Goal: Information Seeking & Learning: Learn about a topic

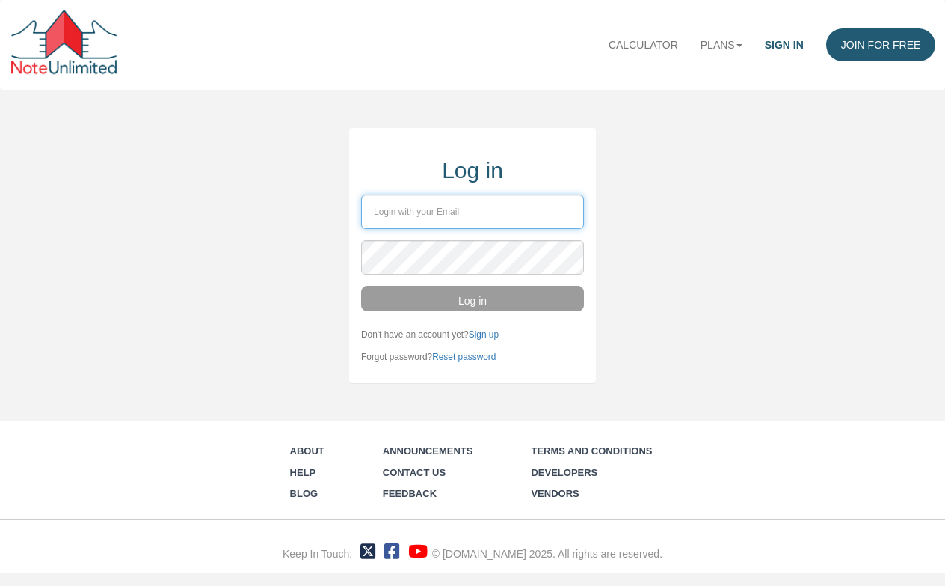
type input "kenf0757@gmail.com"
click at [467, 298] on button "Log in" at bounding box center [472, 298] width 223 height 25
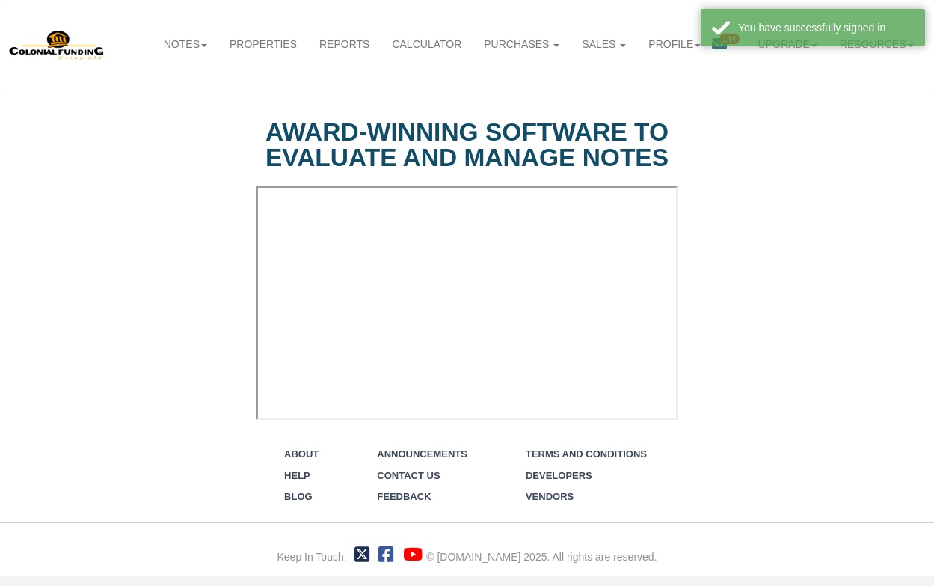
select select "string:Introduction to new features"
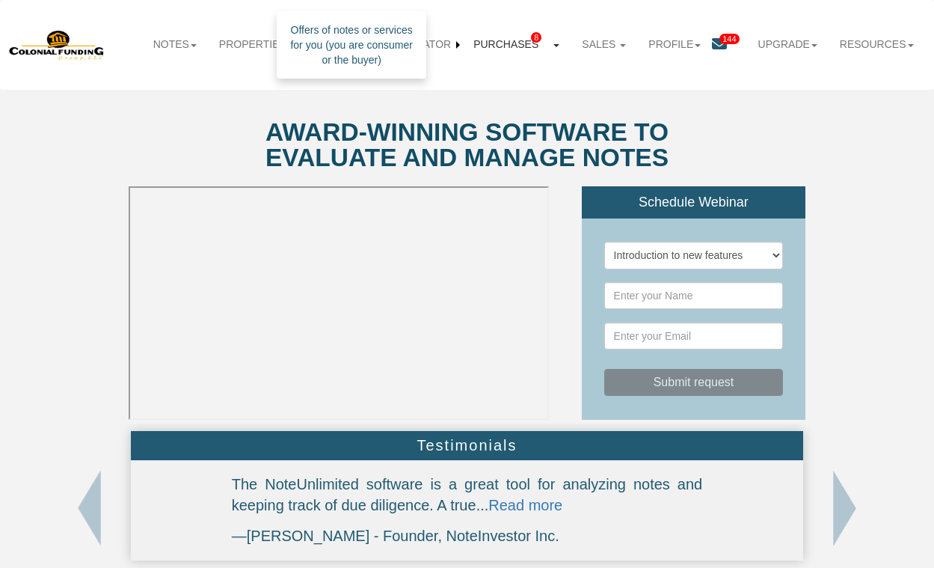
click at [501, 48] on link "Purchases 8" at bounding box center [516, 45] width 108 height 34
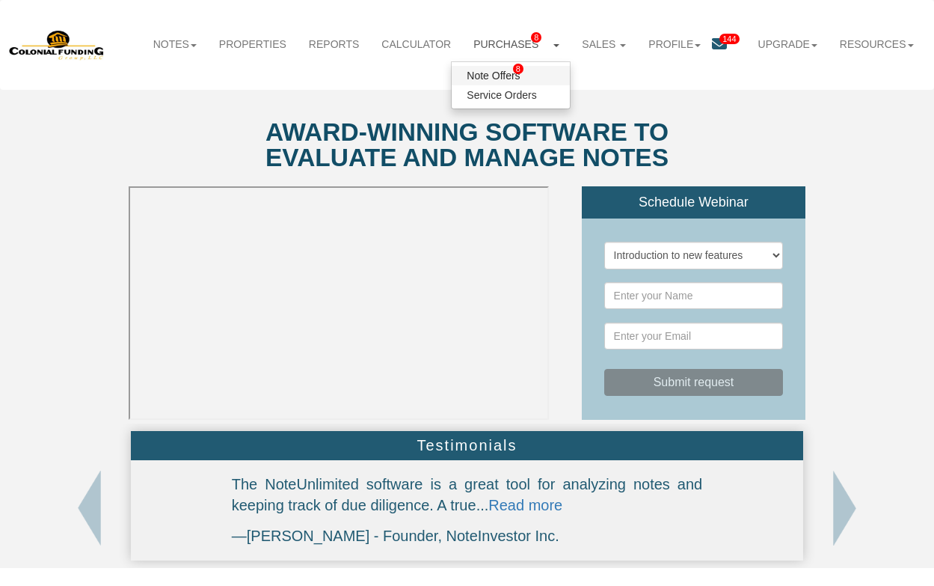
click at [497, 77] on link "Note Offers 8" at bounding box center [511, 75] width 118 height 19
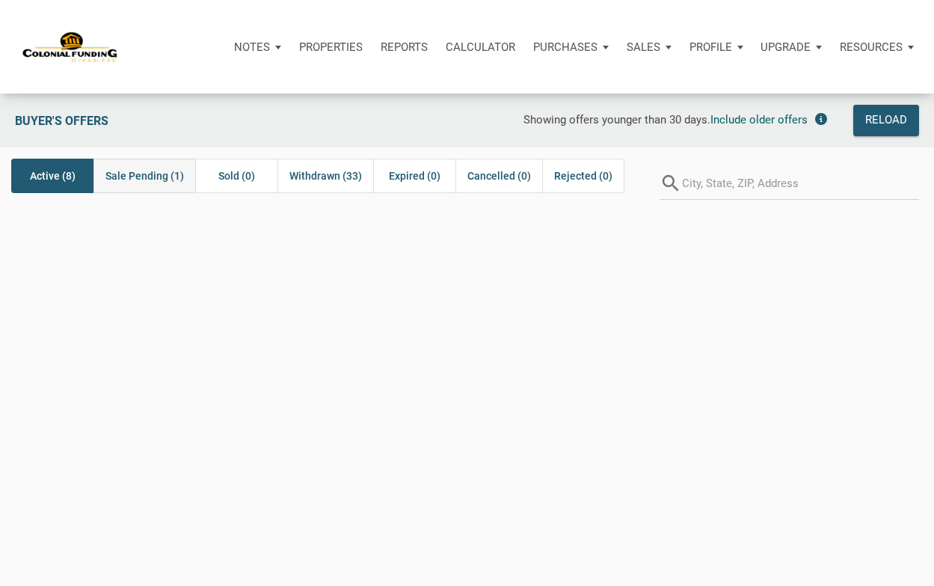
click at [144, 173] on span "Sale Pending (1)" at bounding box center [144, 176] width 79 height 18
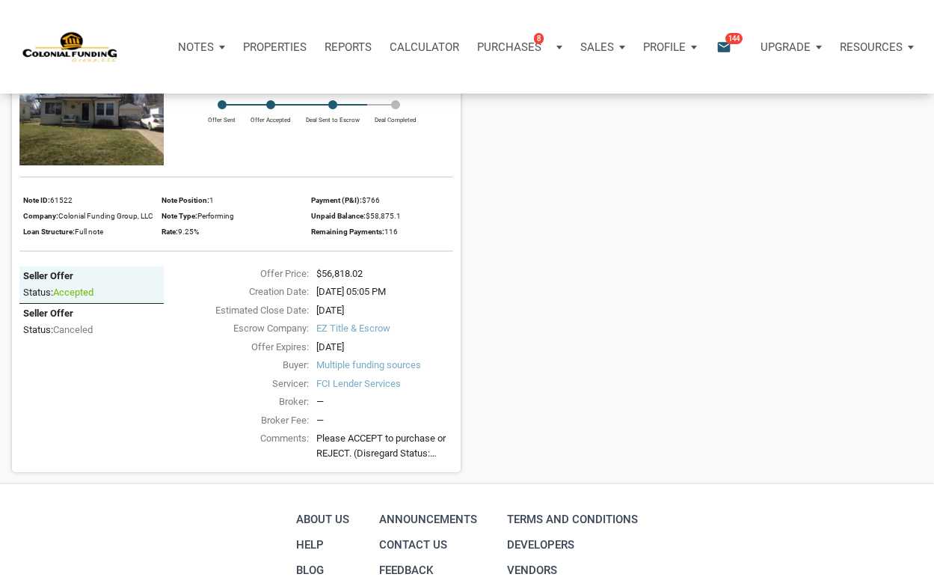
scroll to position [236, 0]
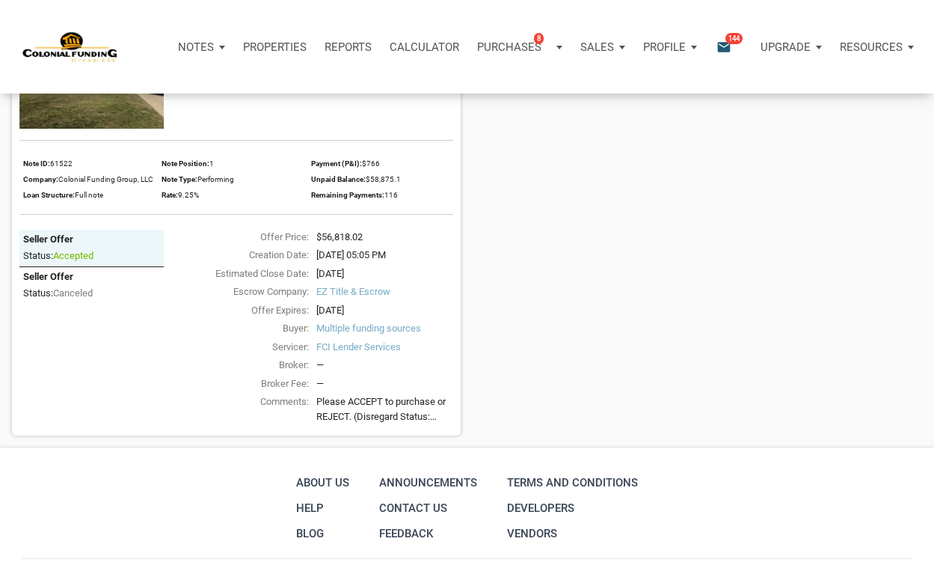
click at [342, 294] on span "EZ Title & Escrow" at bounding box center [384, 291] width 137 height 15
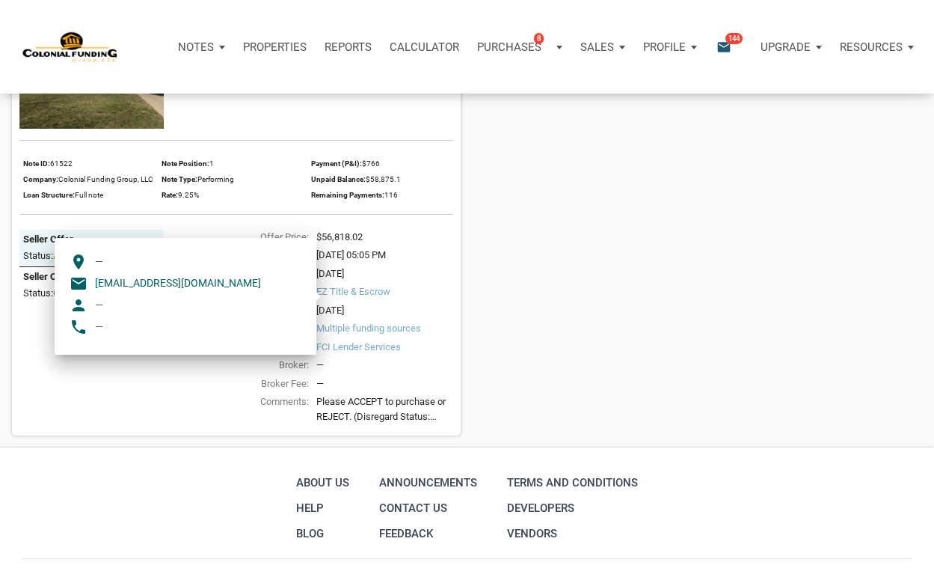
click at [584, 300] on div "3330 Linden Street, Indianapolis, IN, 46227 $56,818.02 Current Offer Status: ac…" at bounding box center [467, 202] width 934 height 468
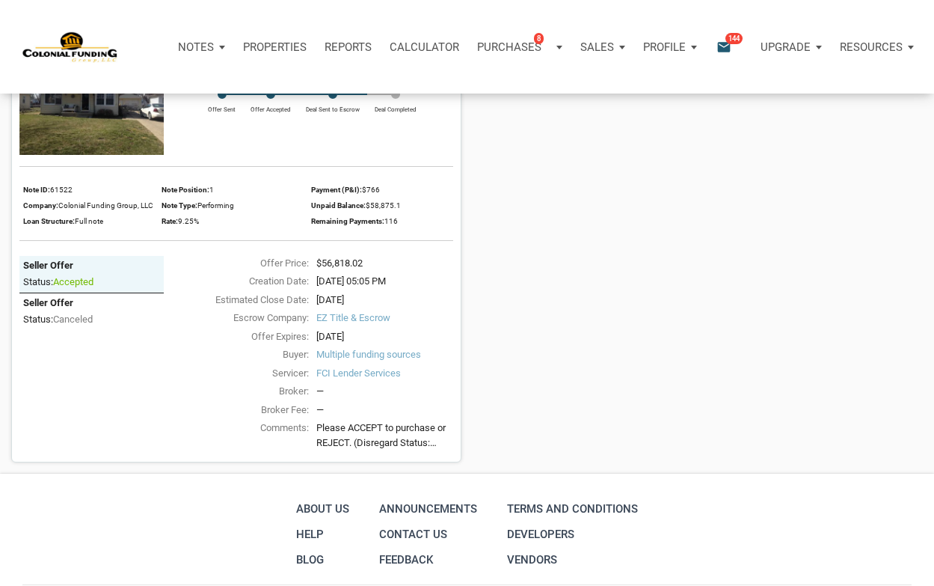
scroll to position [0, 0]
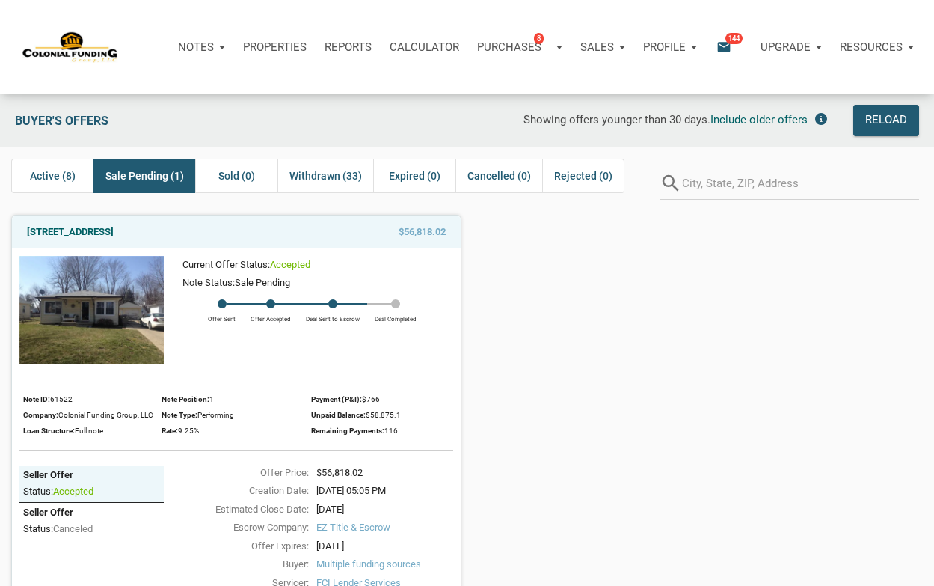
click at [85, 301] on img at bounding box center [91, 310] width 144 height 108
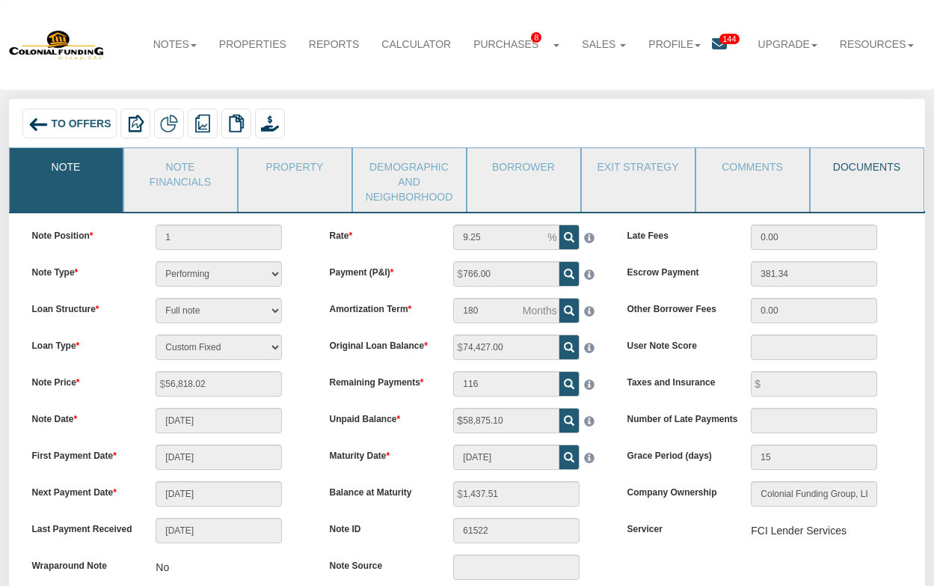
click at [858, 165] on link "Documents" at bounding box center [866, 166] width 111 height 37
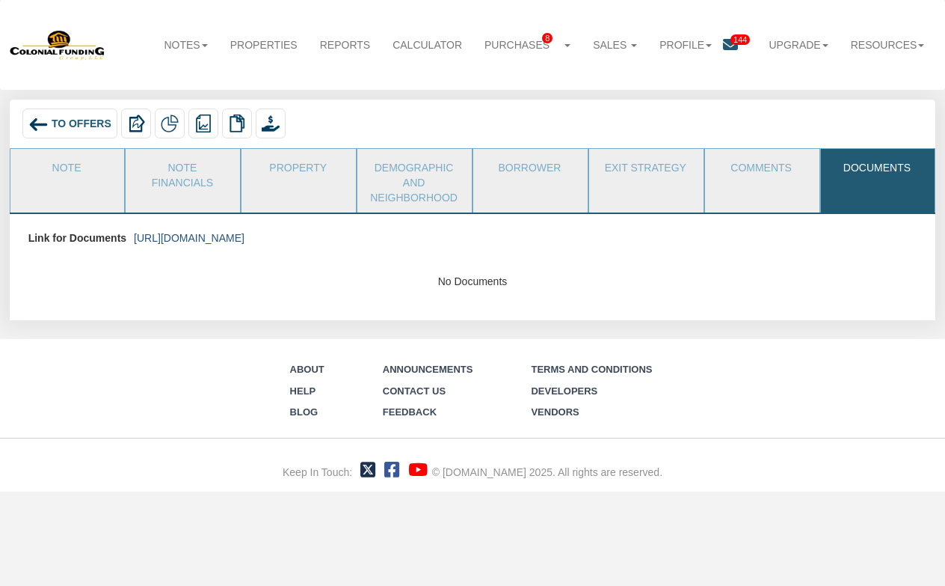
click at [231, 236] on link "[URL][DOMAIN_NAME]" at bounding box center [189, 238] width 111 height 12
click at [255, 43] on link "Properties" at bounding box center [264, 44] width 90 height 33
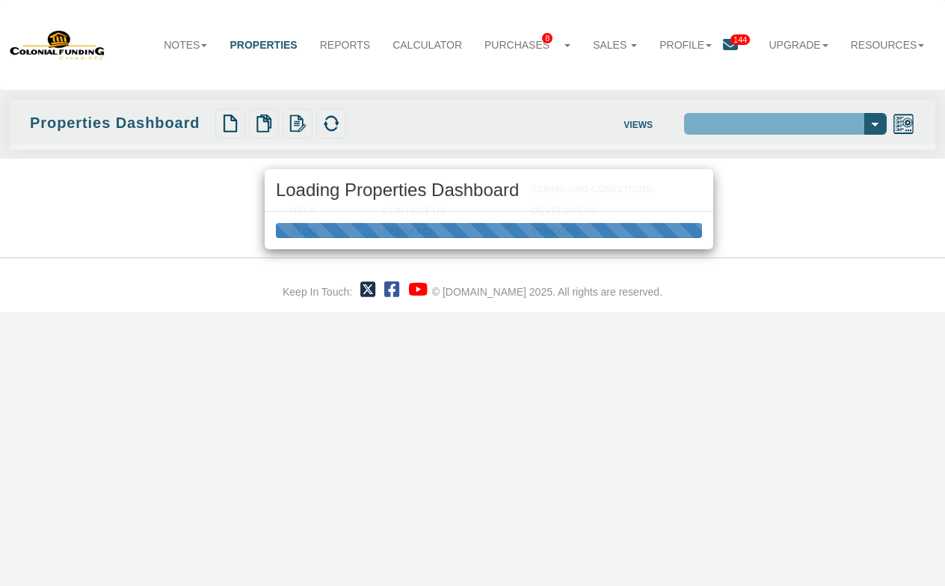
select select "138"
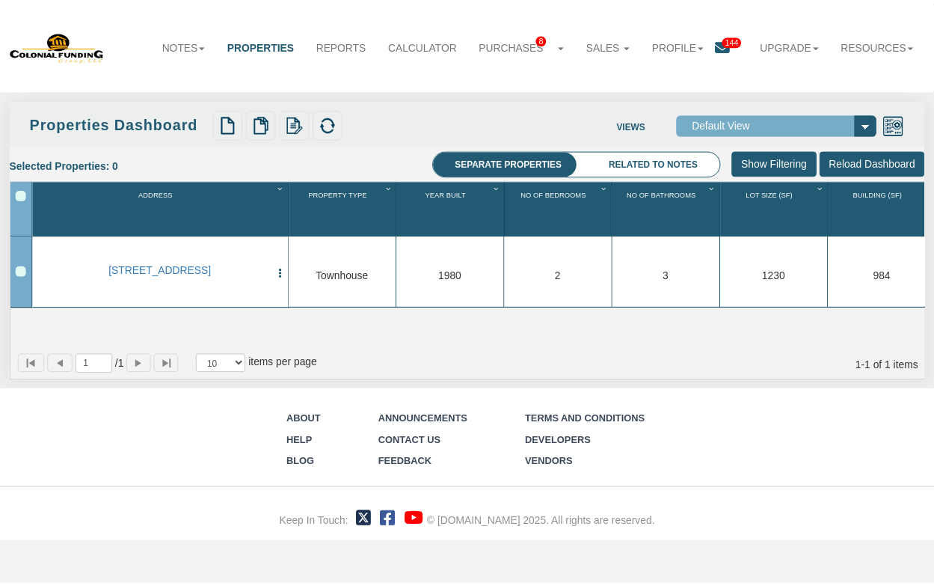
scroll to position [0, 22]
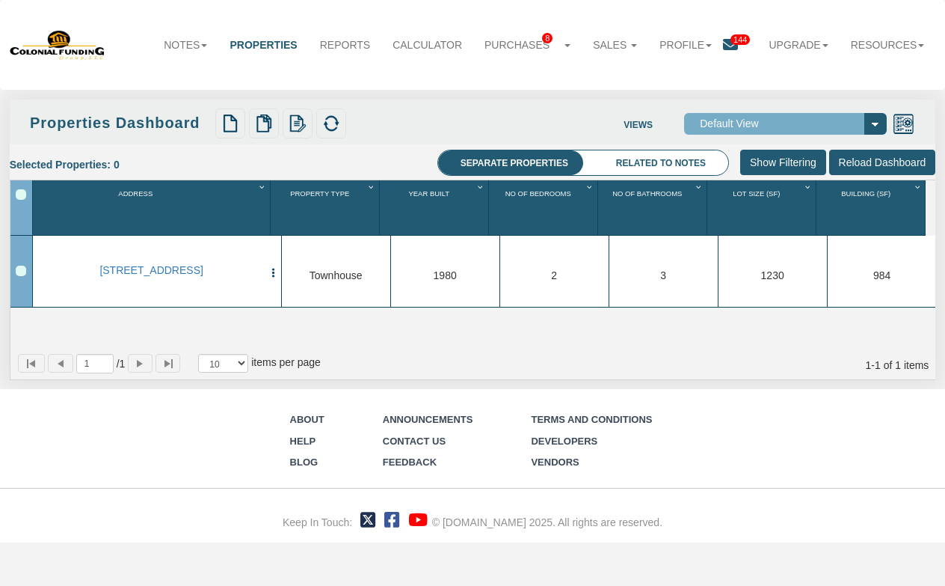
click at [799, 161] on input "Show Filtering" at bounding box center [783, 162] width 86 height 25
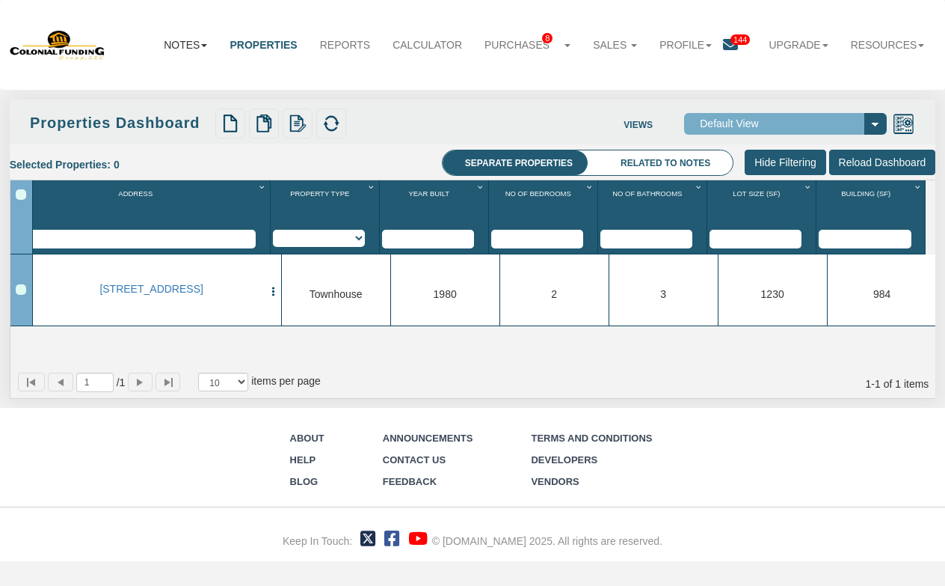
click at [182, 43] on link "Notes" at bounding box center [186, 44] width 66 height 33
click at [126, 77] on link "Dashboard" at bounding box center [158, 75] width 118 height 19
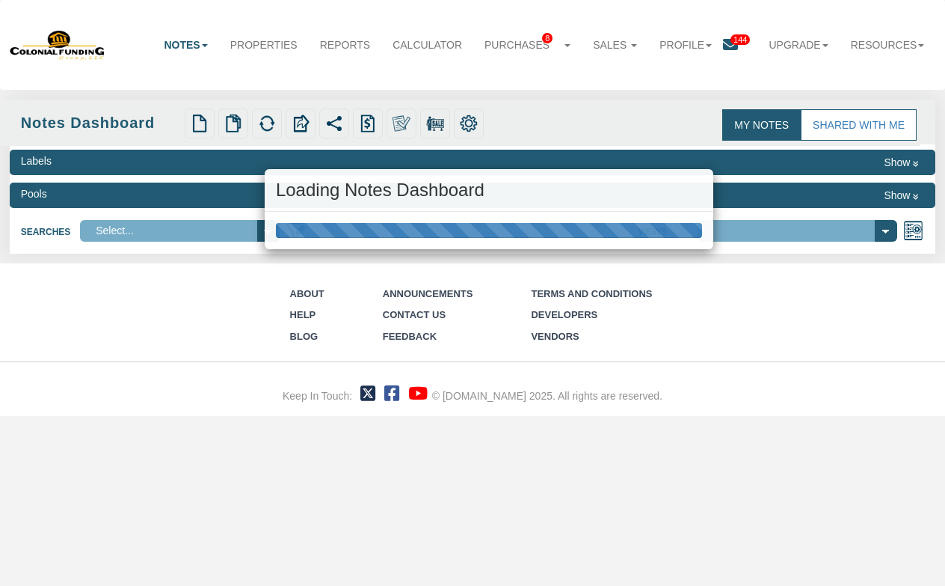
select select "316"
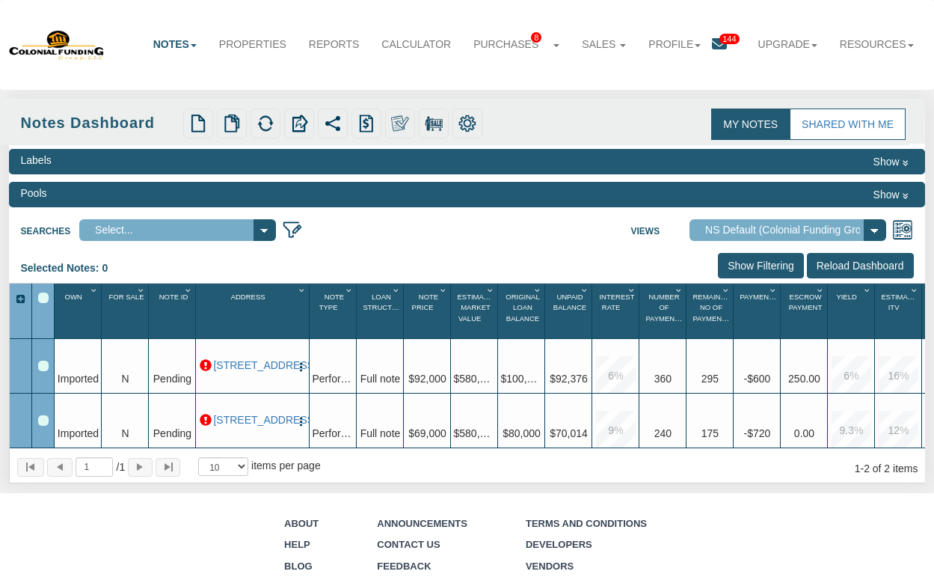
drag, startPoint x: 57, startPoint y: 327, endPoint x: 417, endPoint y: 225, distance: 374.5
click at [417, 225] on div "Searches Select... Views Default View NS Default (Colonial Funding Group) (Colo…" at bounding box center [466, 228] width 915 height 27
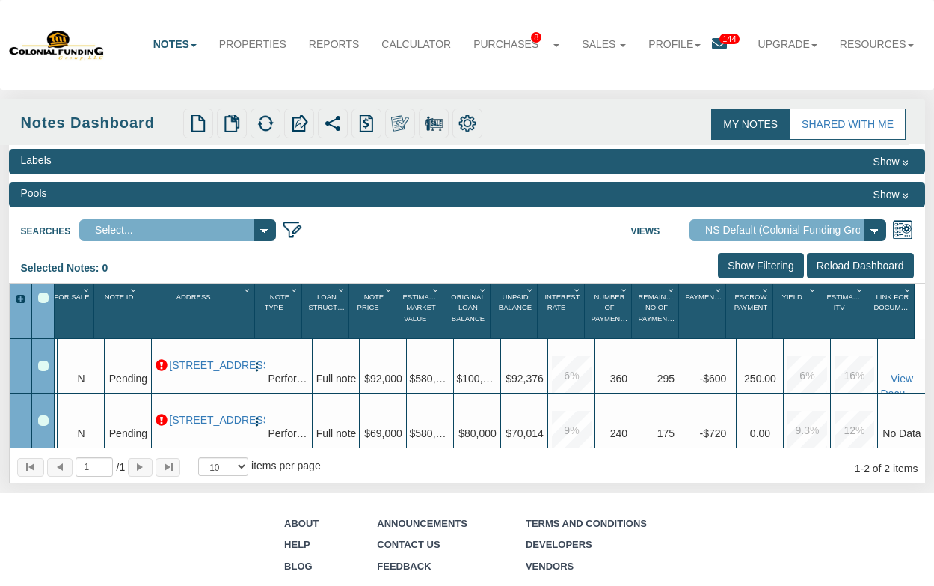
click at [876, 229] on select "Default View NS Default (Colonial Funding Group) (Colonial Funding Group)" at bounding box center [787, 230] width 197 height 22
click at [689, 219] on select "Default View NS Default (Colonial Funding Group) (Colonial Funding Group)" at bounding box center [787, 230] width 197 height 22
click at [840, 126] on link "Shared with Me" at bounding box center [848, 123] width 116 height 31
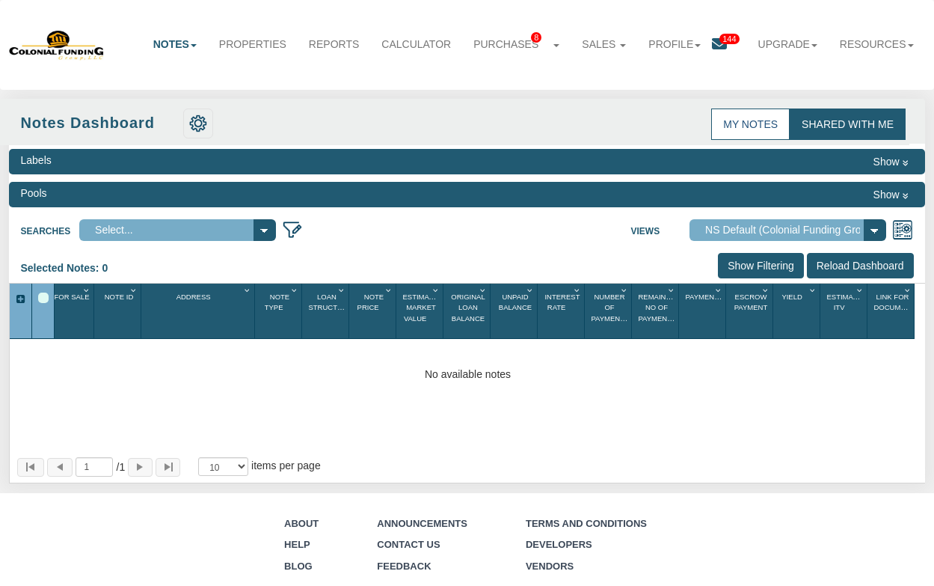
click at [743, 117] on link "My Notes" at bounding box center [750, 123] width 79 height 31
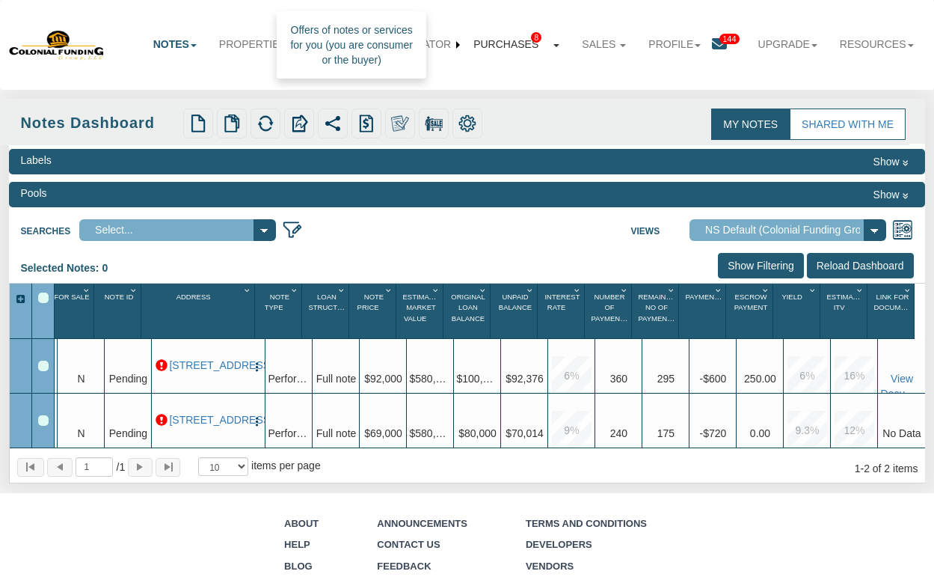
click at [553, 44] on b at bounding box center [556, 45] width 6 height 3
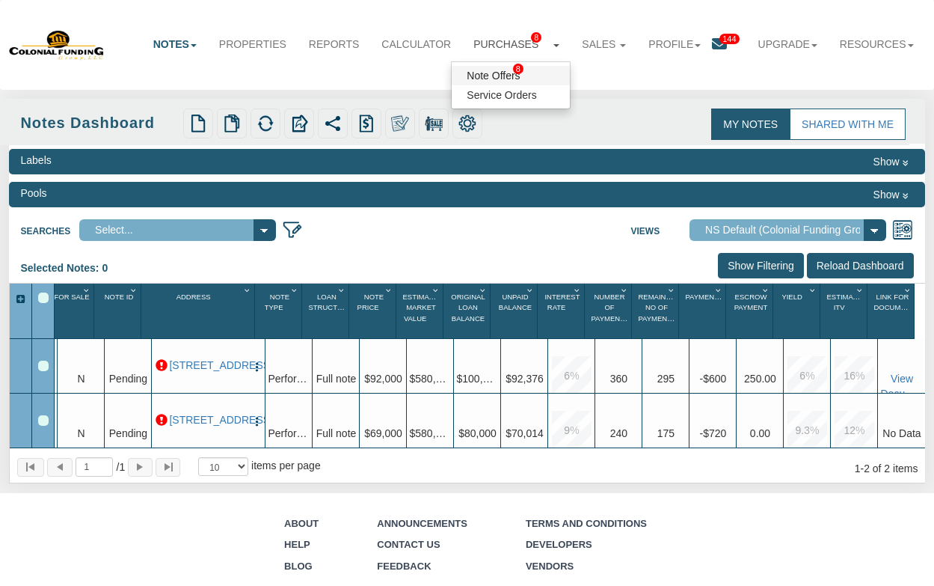
click at [485, 71] on link "Note Offers 8" at bounding box center [511, 75] width 118 height 19
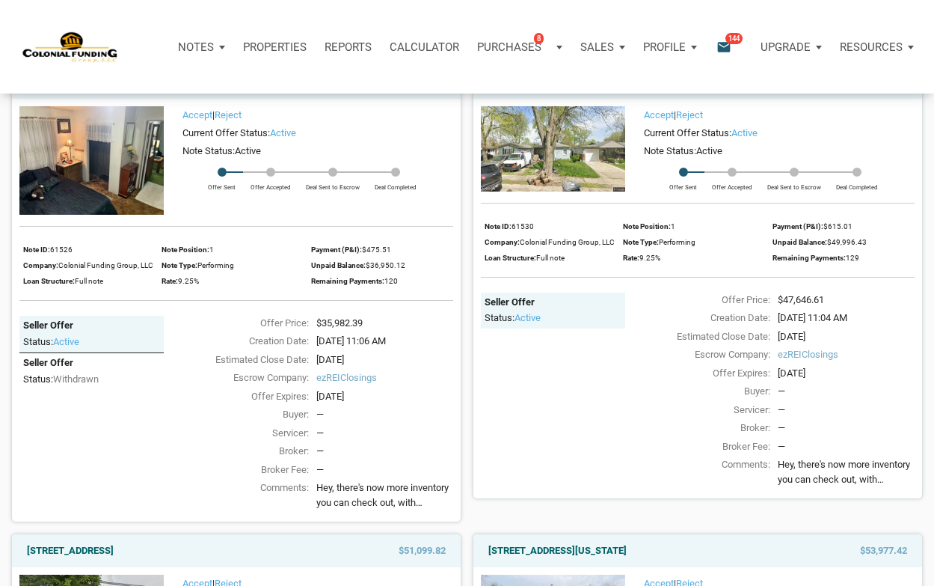
scroll to position [224, 0]
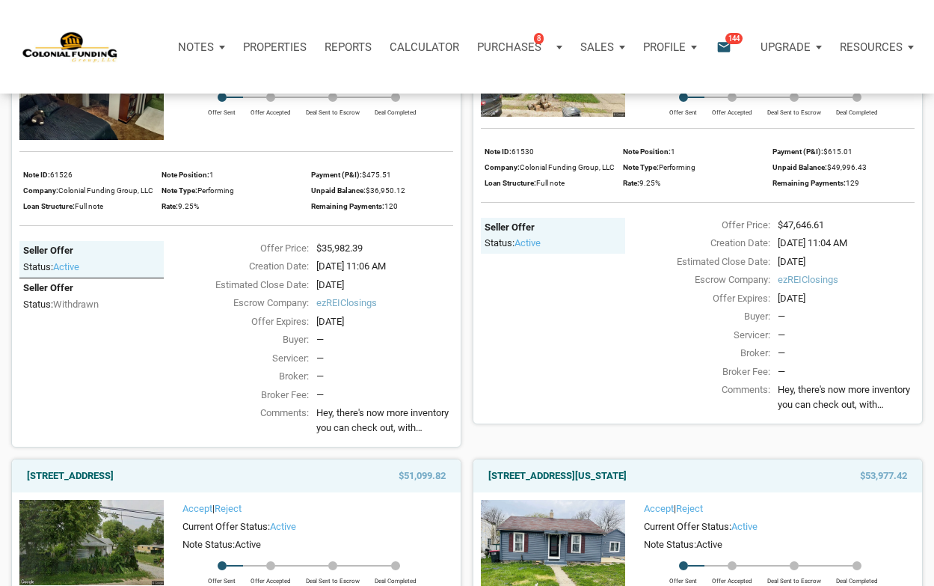
click at [398, 418] on span "Hey, there's now more inventory you can check out, with something for pretty mu…" at bounding box center [384, 419] width 137 height 29
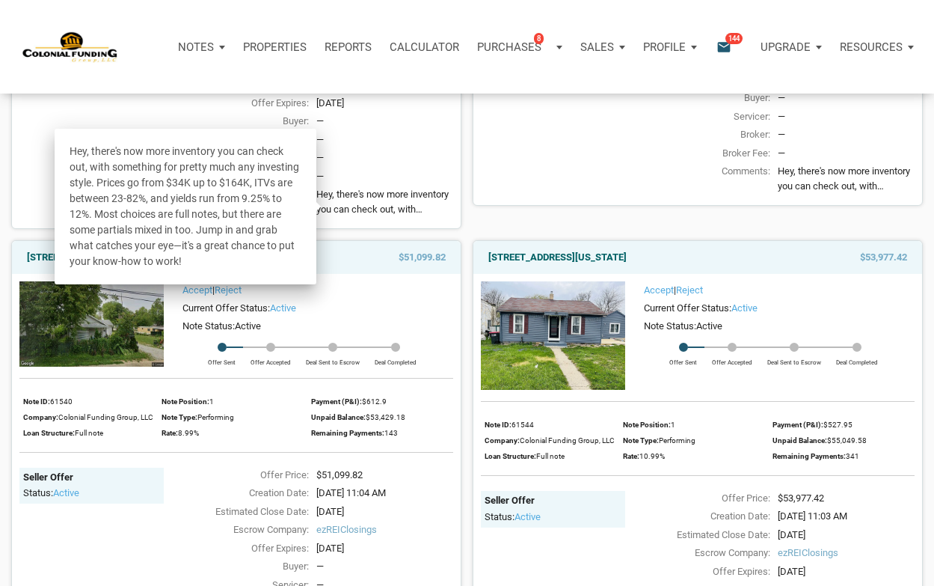
scroll to position [449, 0]
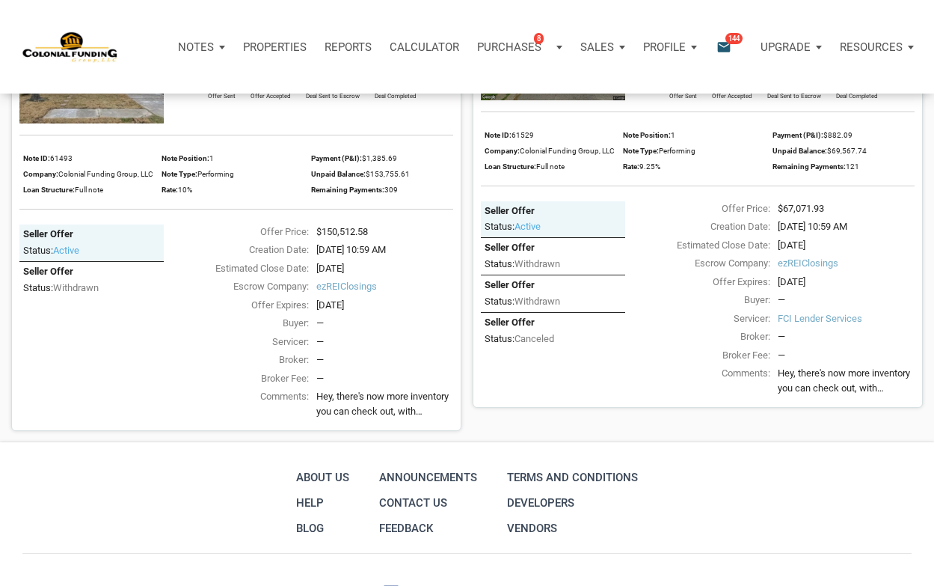
scroll to position [1570, 0]
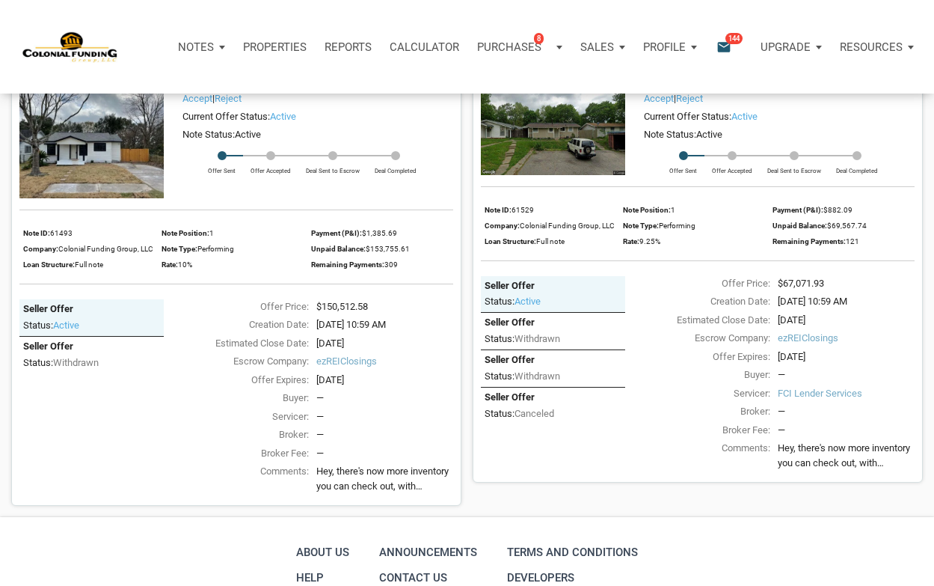
click at [557, 135] on img at bounding box center [553, 132] width 144 height 85
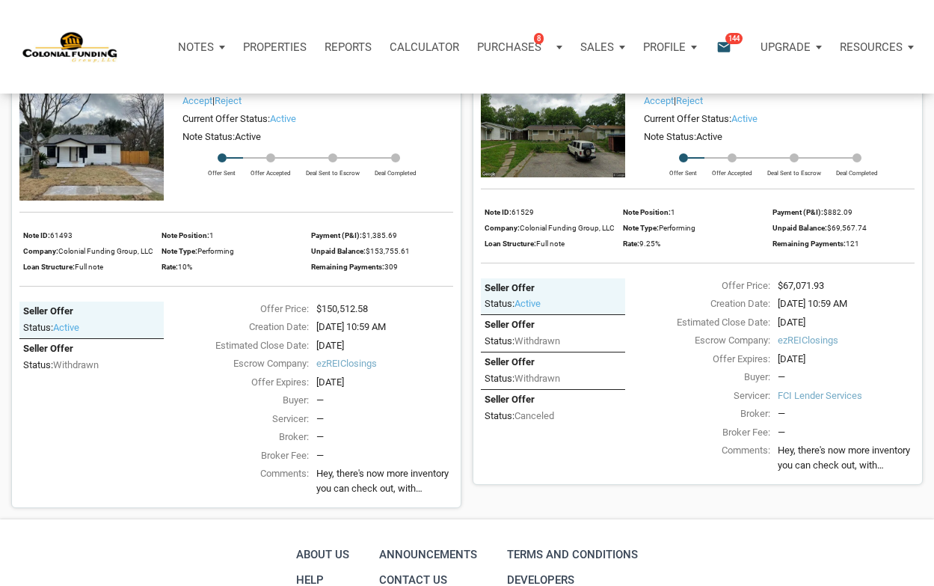
click at [556, 148] on img at bounding box center [553, 134] width 144 height 85
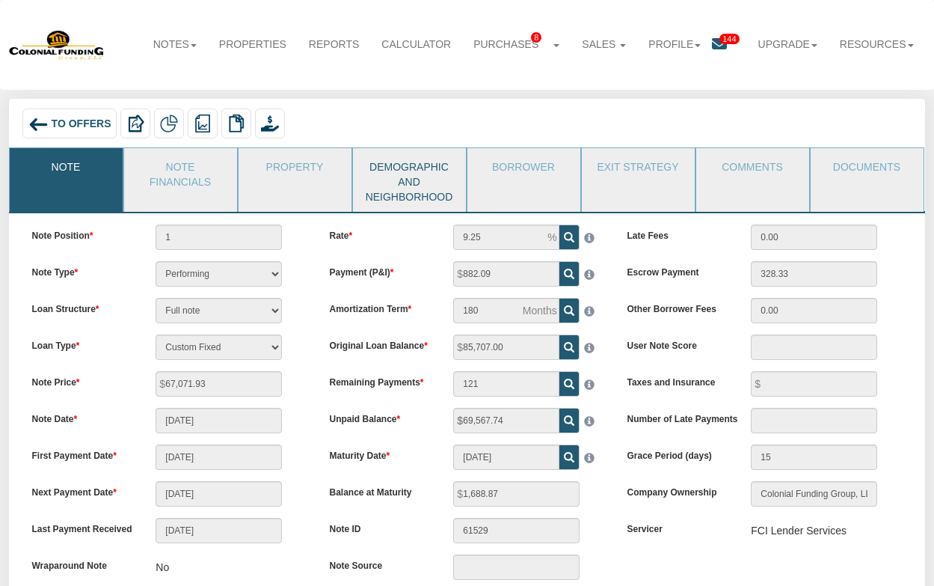
click at [417, 170] on link "Demographic and Neighborhood" at bounding box center [408, 180] width 111 height 64
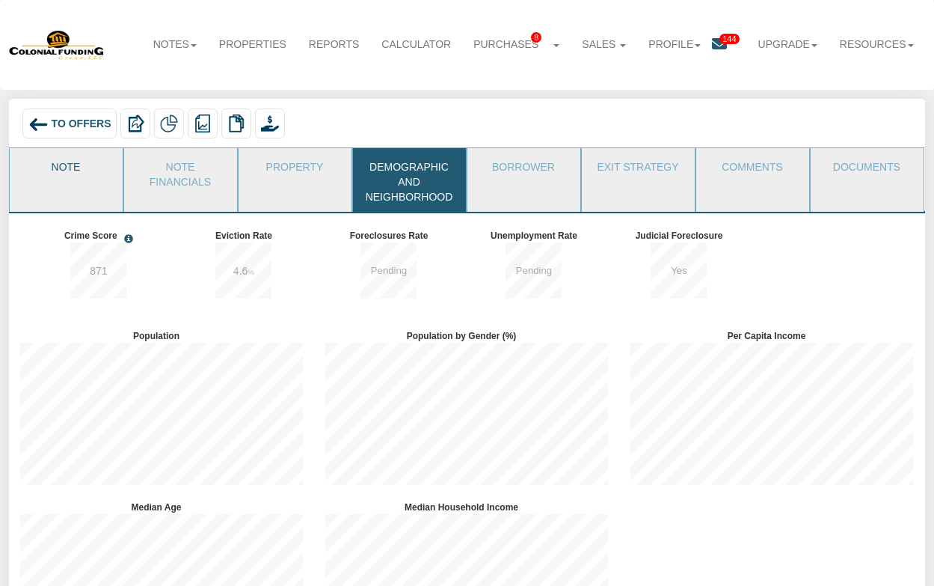
click at [64, 162] on link "Note" at bounding box center [65, 166] width 111 height 37
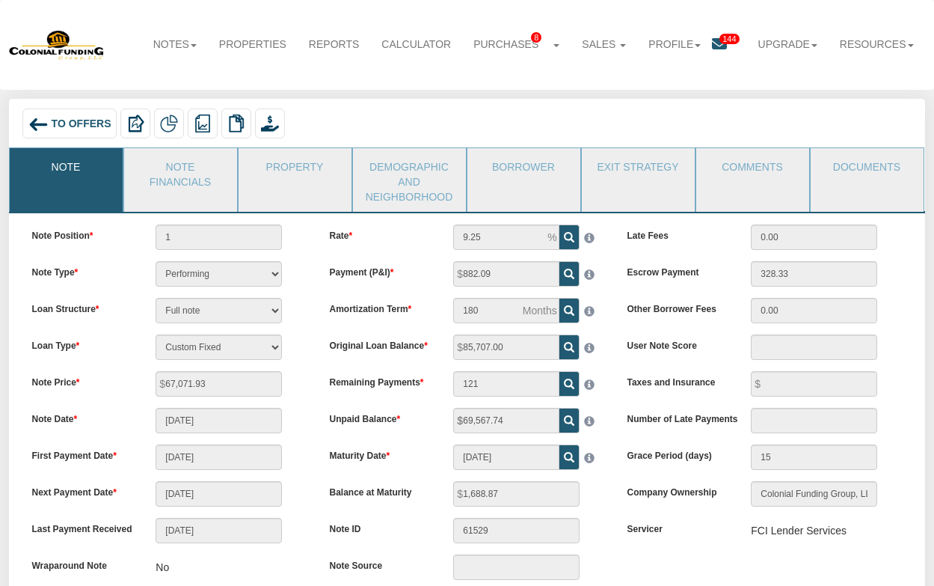
click at [34, 120] on img at bounding box center [38, 124] width 20 height 20
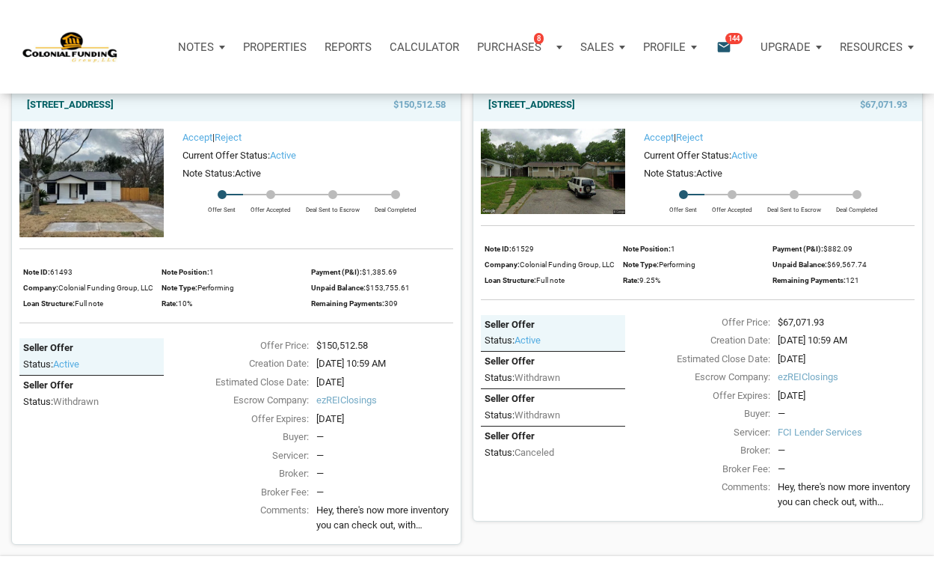
scroll to position [1496, 0]
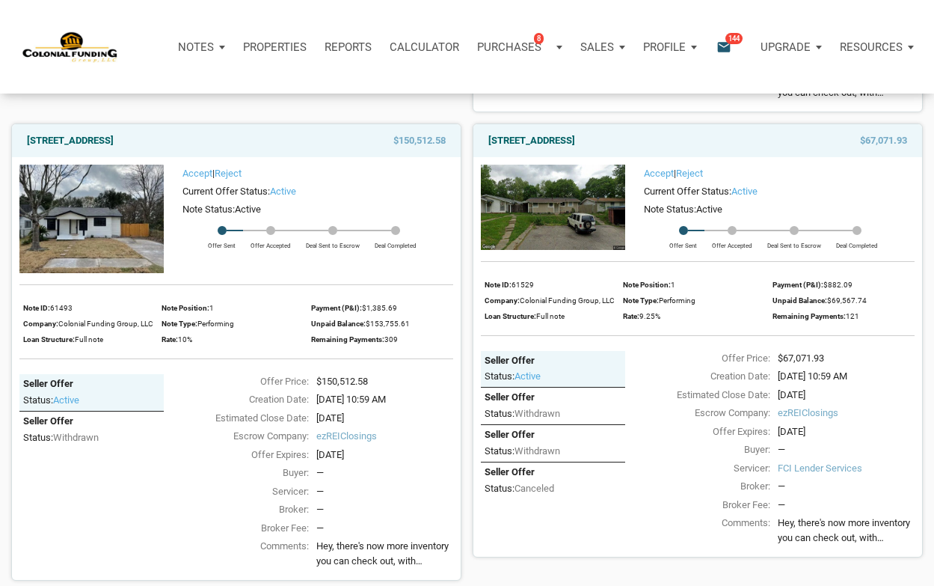
drag, startPoint x: 713, startPoint y: 150, endPoint x: 473, endPoint y: 161, distance: 240.3
click at [473, 157] on div "[STREET_ADDRESS] $67,071.93" at bounding box center [697, 140] width 449 height 33
copy link "[STREET_ADDRESS]"
click at [543, 214] on img at bounding box center [553, 207] width 144 height 85
